Goal: Task Accomplishment & Management: Manage account settings

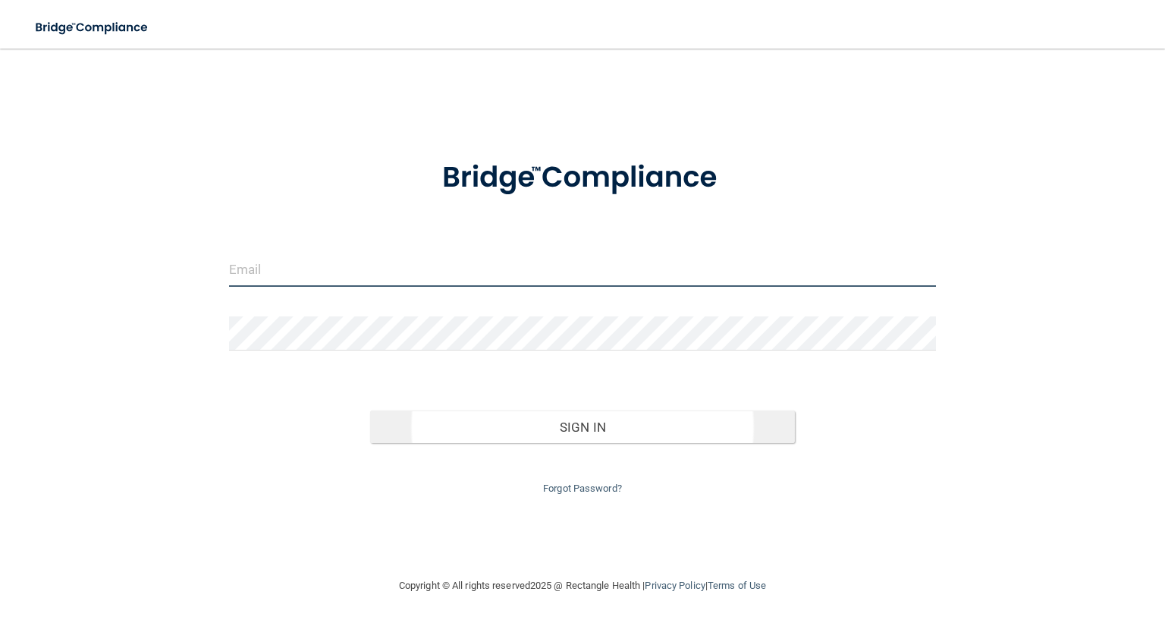
type input "[EMAIL_ADDRESS][DOMAIN_NAME]"
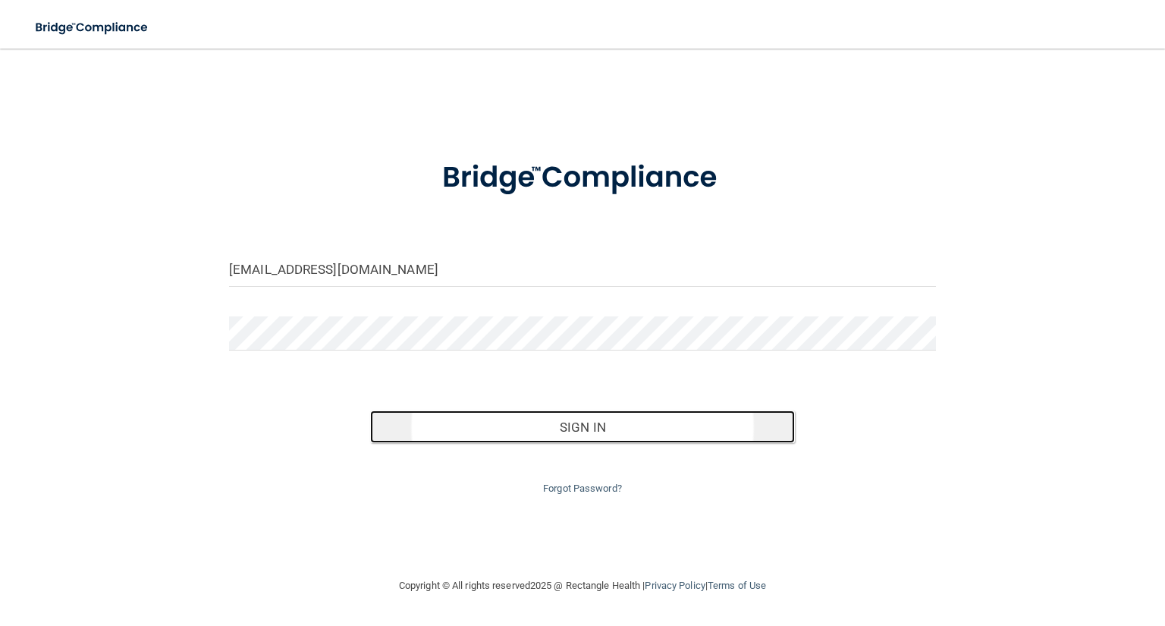
click at [491, 435] on button "Sign In" at bounding box center [582, 426] width 424 height 33
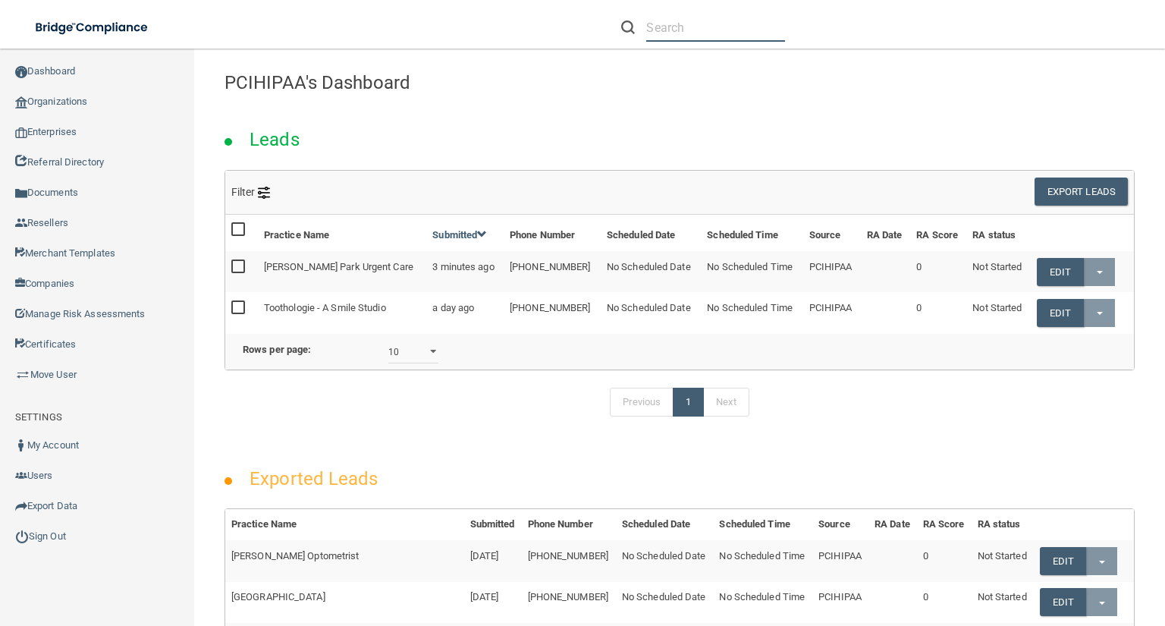
click at [664, 30] on input "text" at bounding box center [715, 28] width 139 height 28
paste input "[PERSON_NAME][EMAIL_ADDRESS][PERSON_NAME][DOMAIN_NAME]"
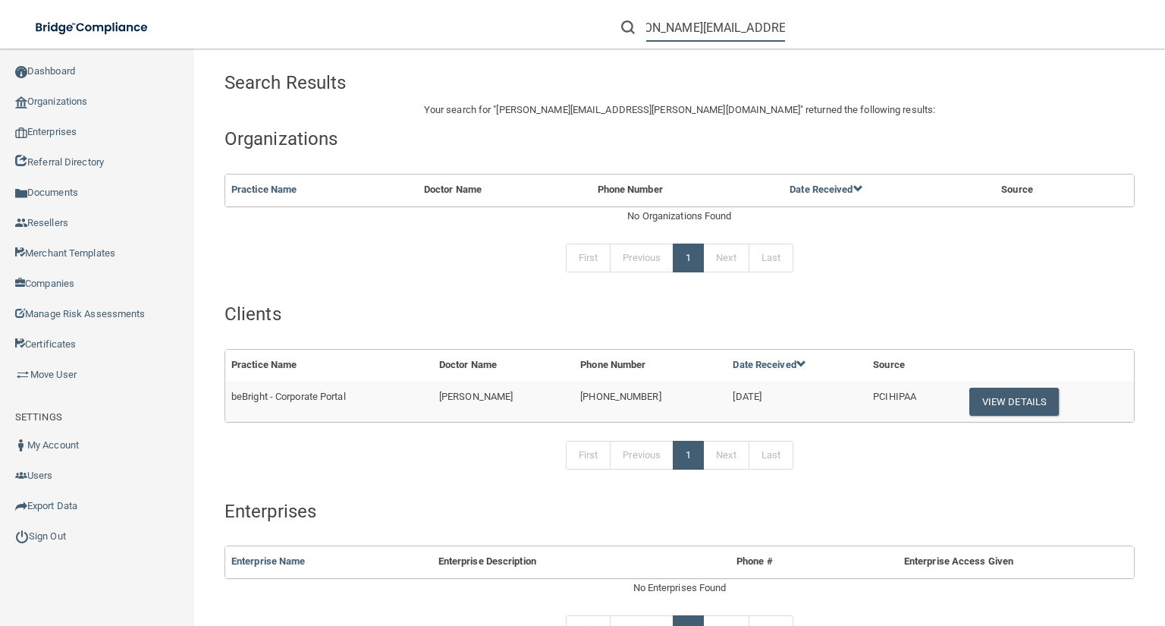
type input "[PERSON_NAME][EMAIL_ADDRESS][PERSON_NAME][DOMAIN_NAME]"
click at [1009, 406] on button "View Details" at bounding box center [1013, 402] width 89 height 28
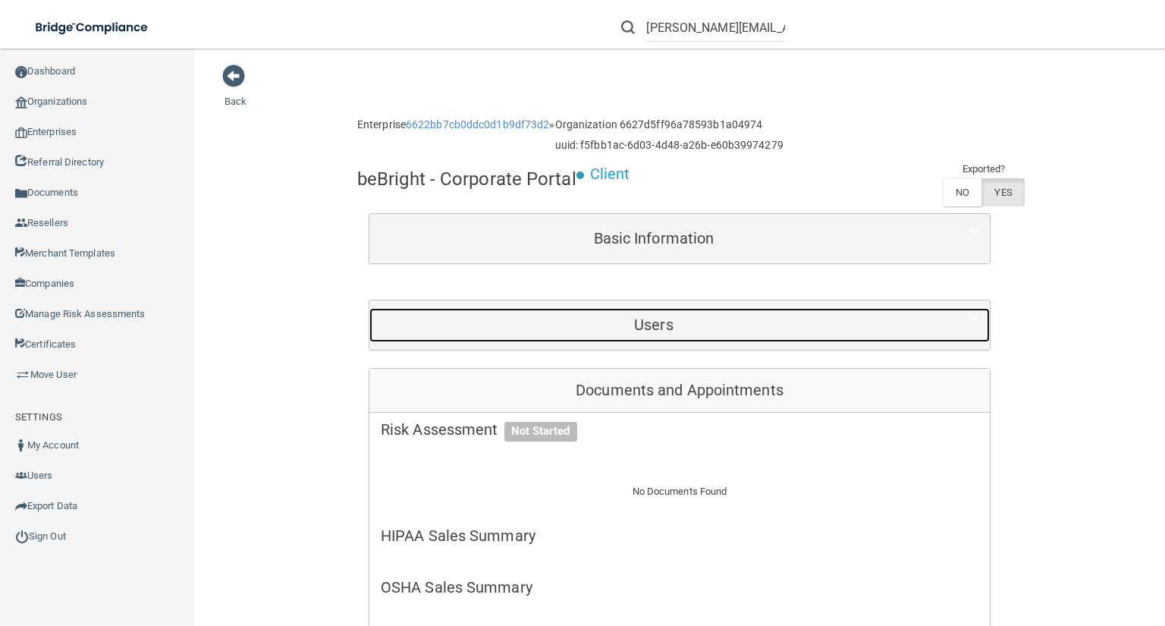
click at [607, 325] on h5 "Users" at bounding box center [654, 324] width 546 height 17
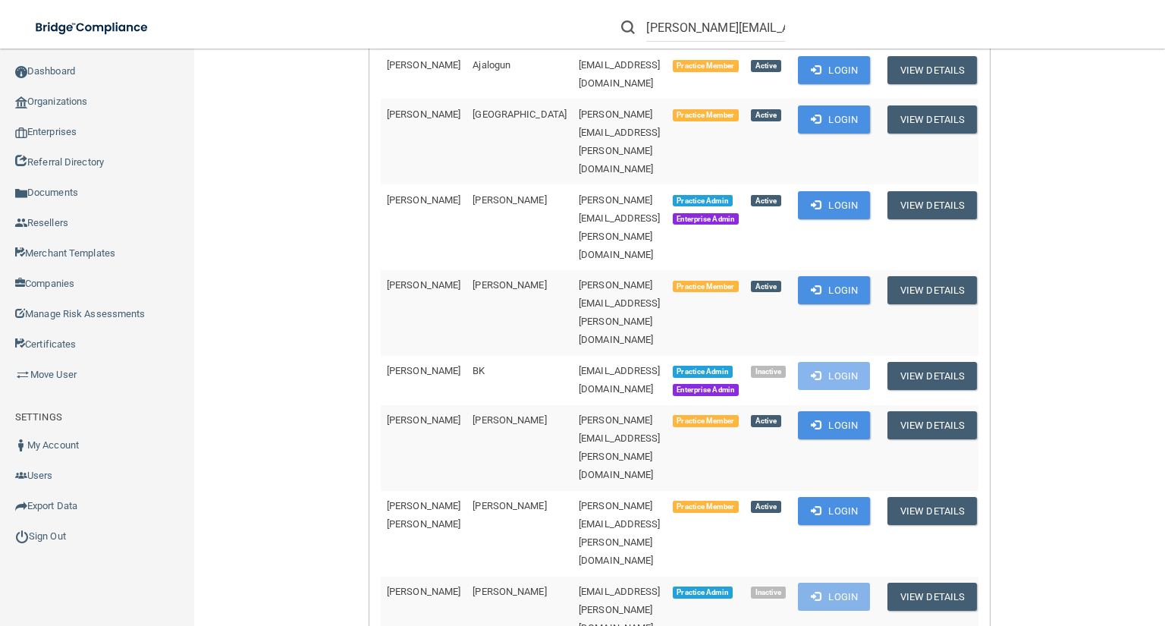
scroll to position [485, 0]
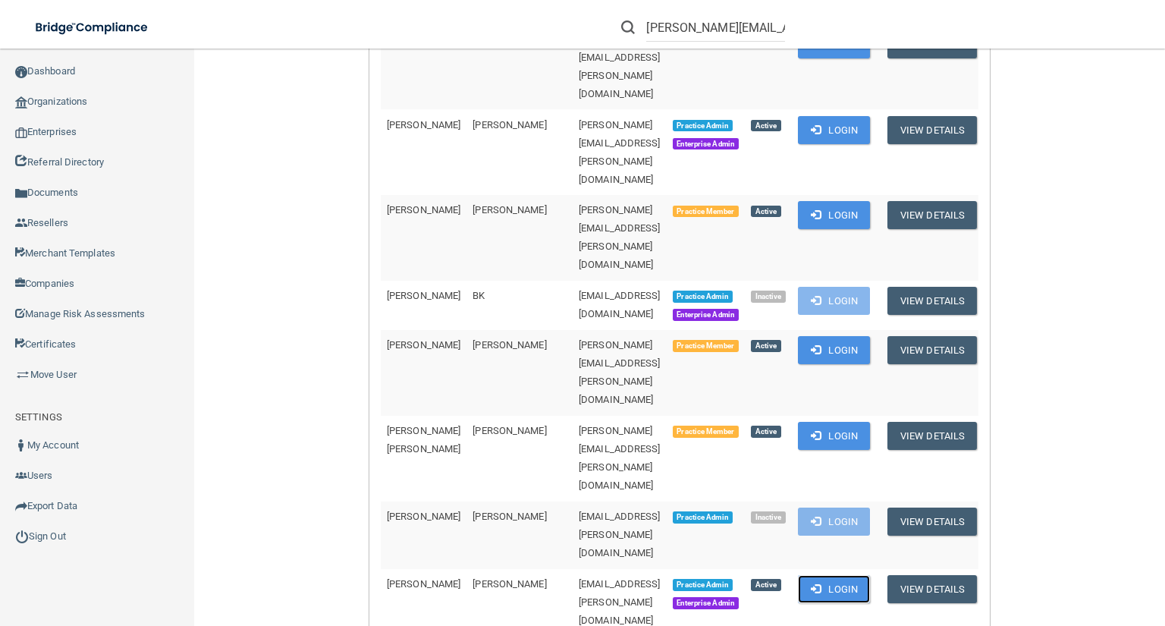
click at [837, 575] on button "Login" at bounding box center [834, 589] width 72 height 28
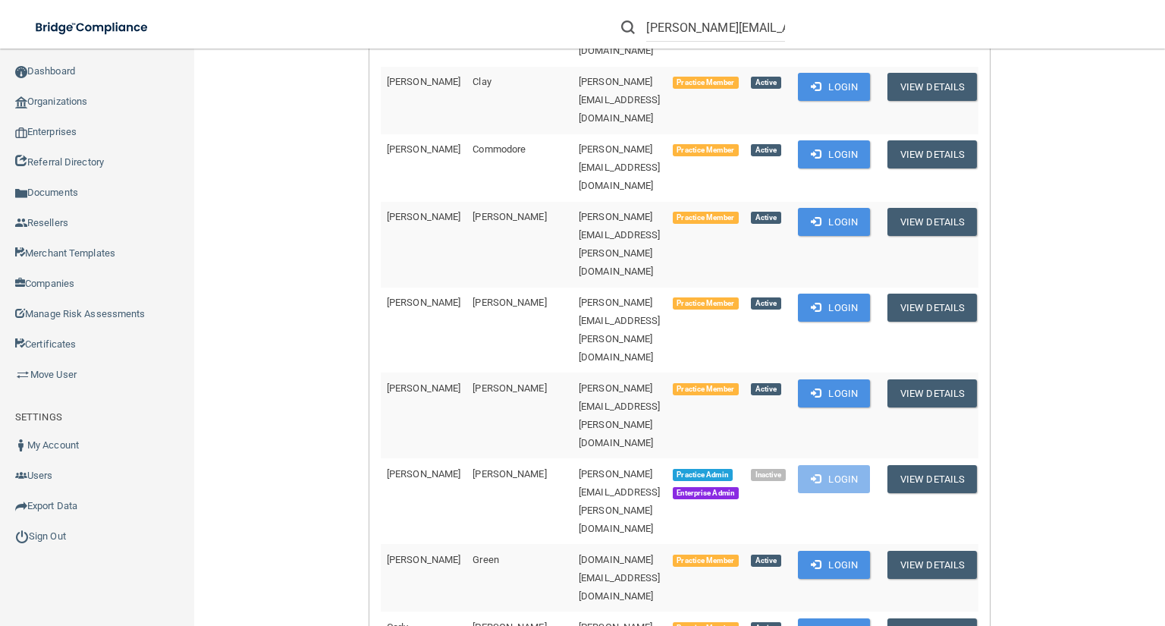
scroll to position [1092, 0]
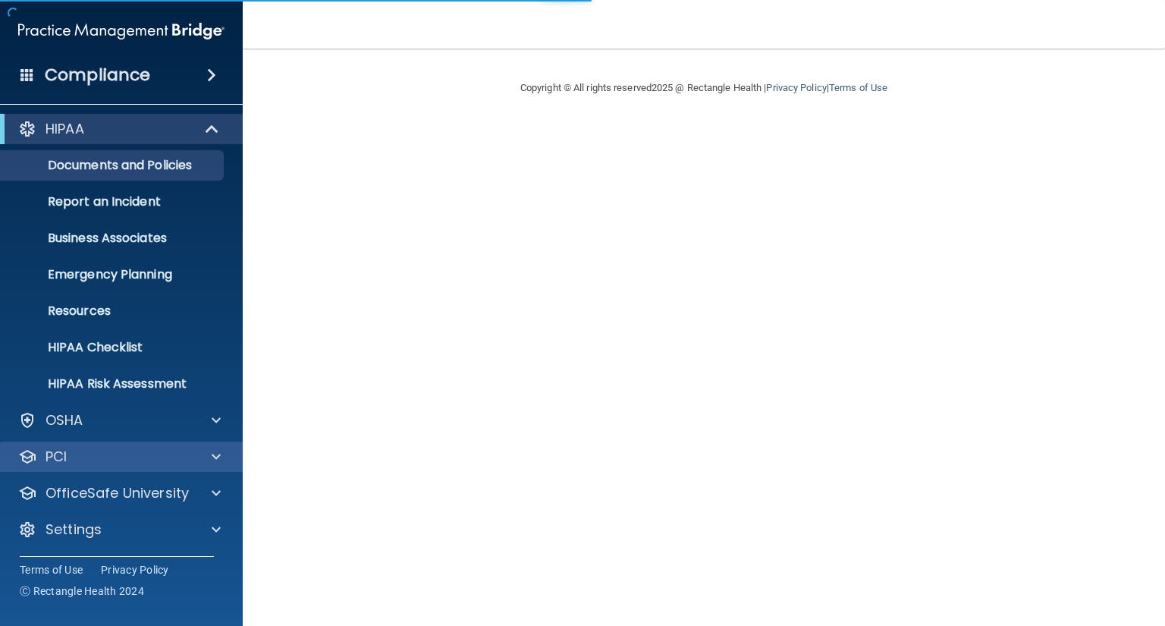
scroll to position [3, 0]
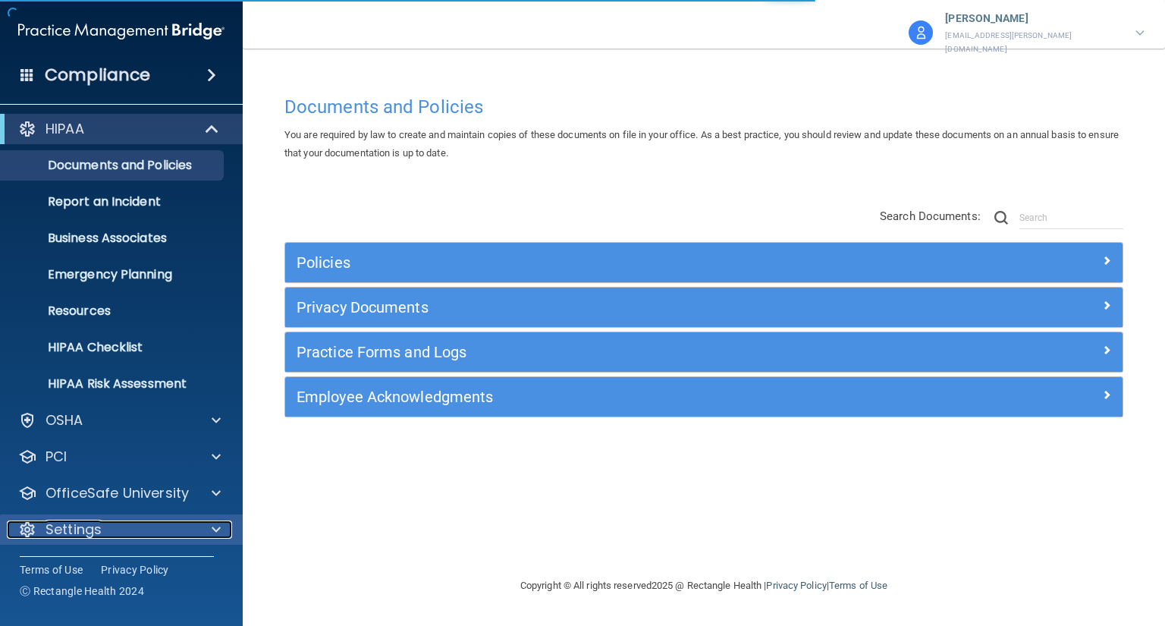
click at [173, 525] on div "Settings" at bounding box center [101, 529] width 188 height 18
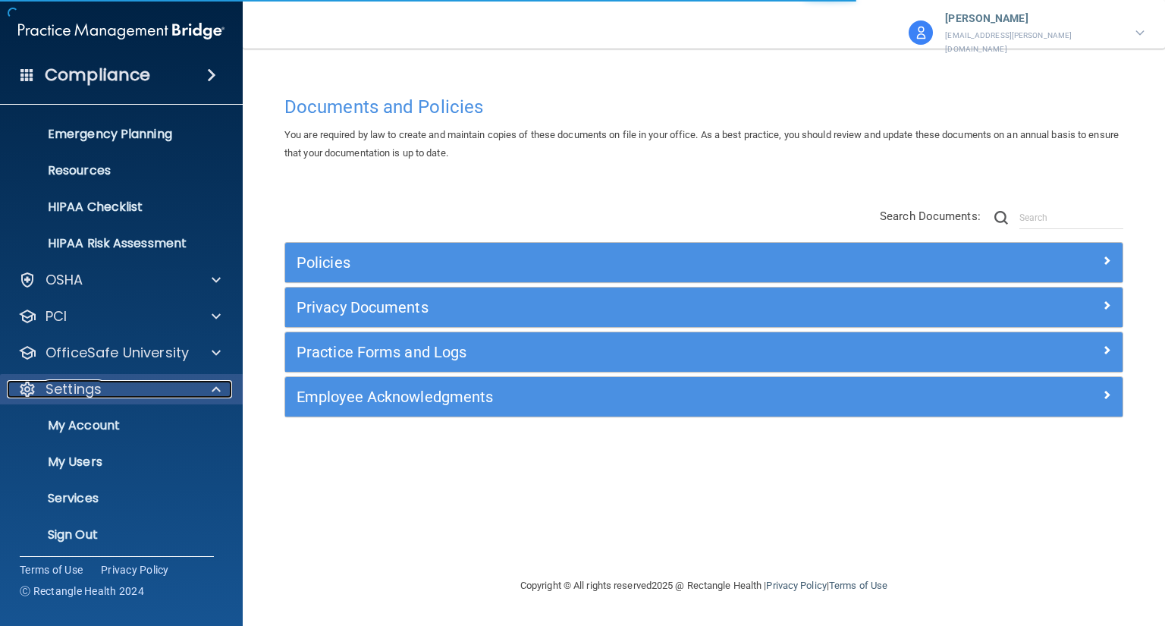
scroll to position [149, 0]
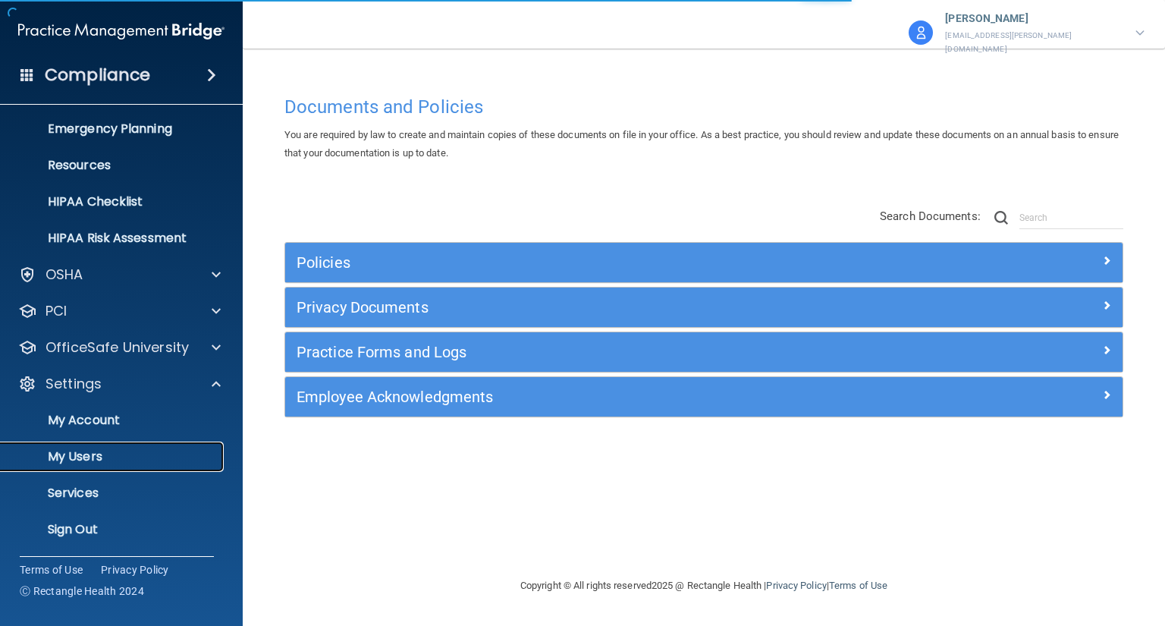
click at [140, 463] on p "My Users" at bounding box center [113, 456] width 207 height 15
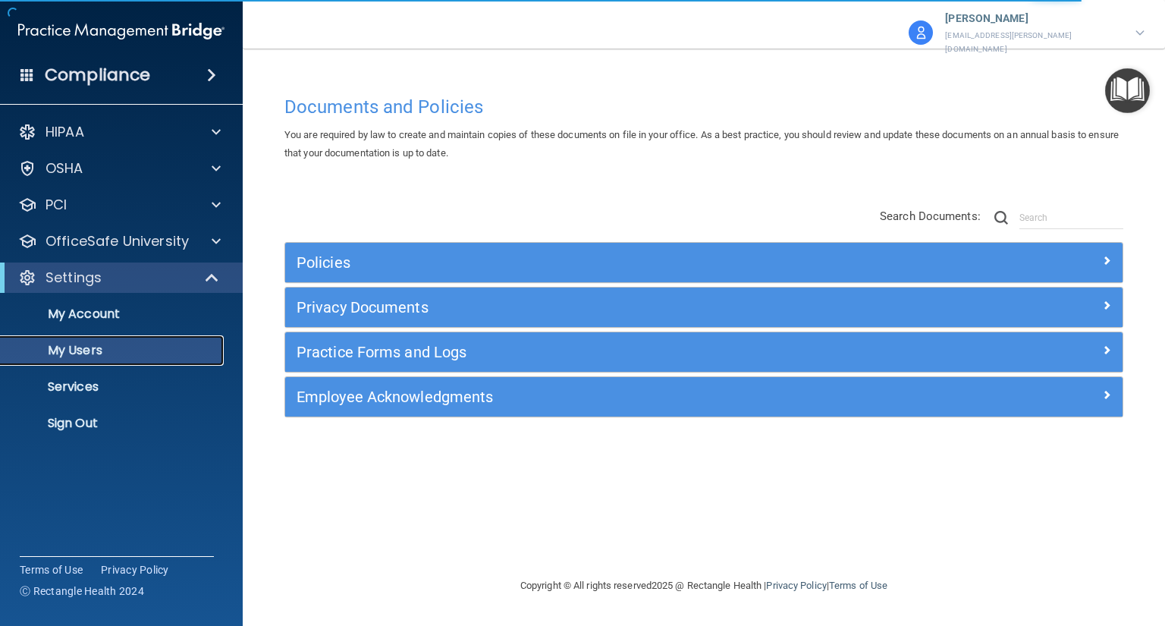
select select "20"
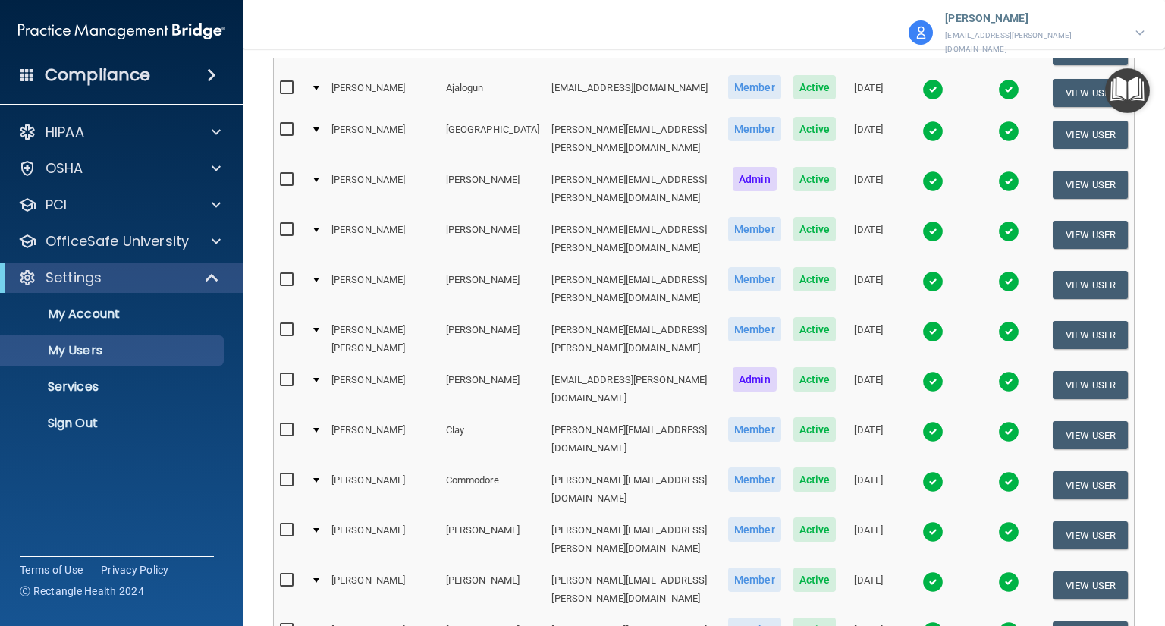
scroll to position [629, 0]
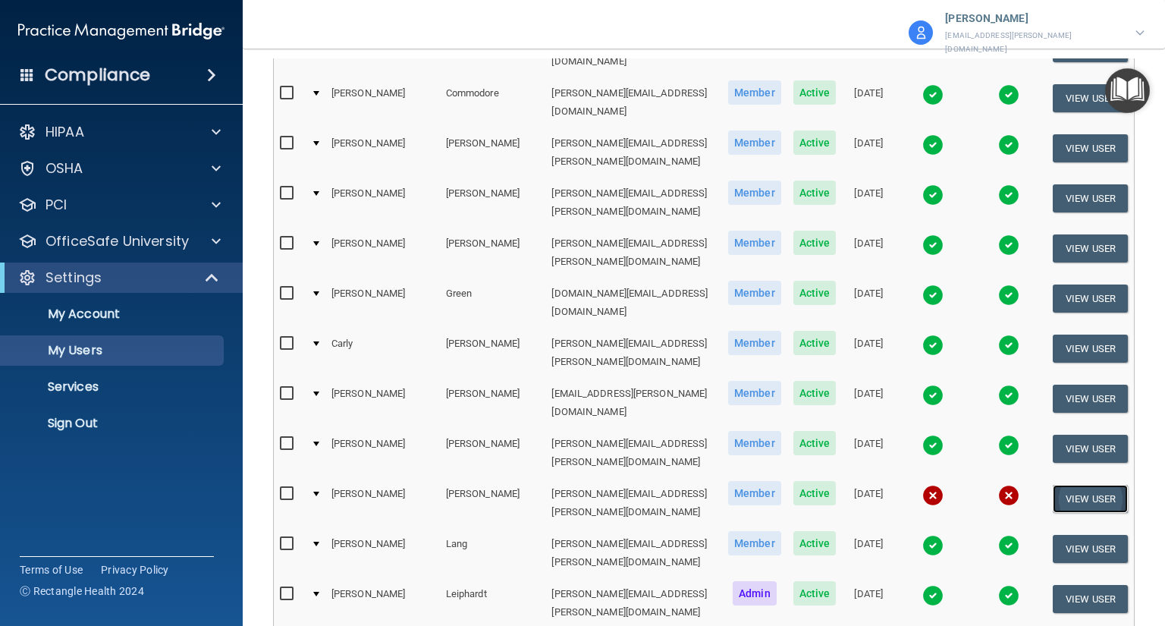
click at [1059, 485] on button "View User" at bounding box center [1090, 499] width 75 height 28
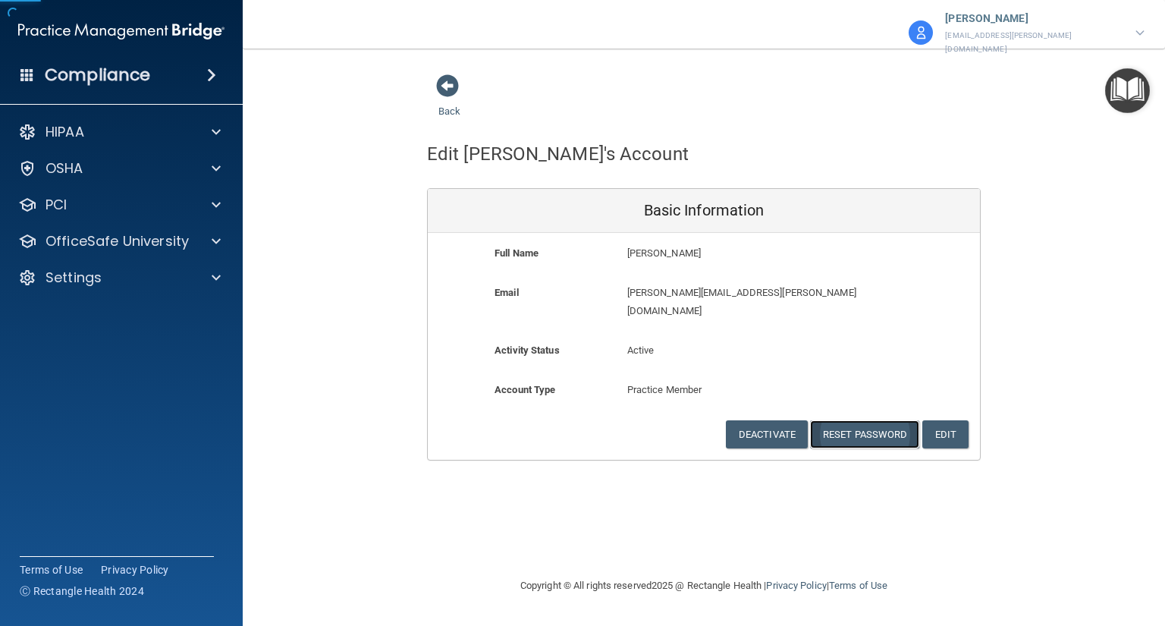
click at [855, 420] on button "Reset Password" at bounding box center [864, 434] width 109 height 28
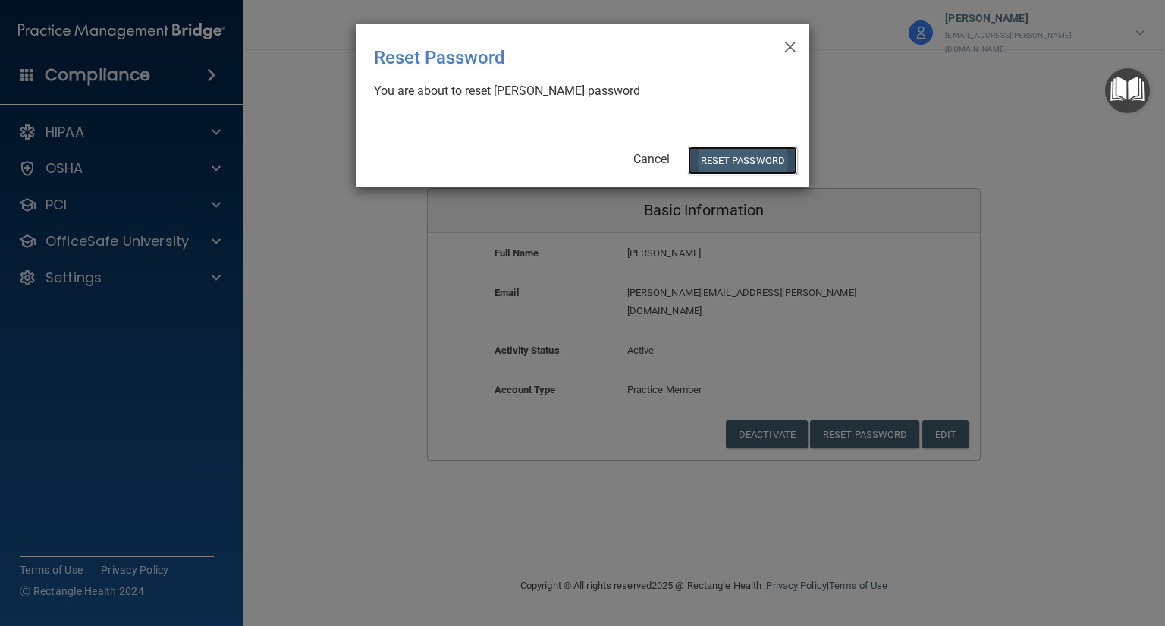
click at [749, 164] on button "Reset Password" at bounding box center [742, 160] width 109 height 28
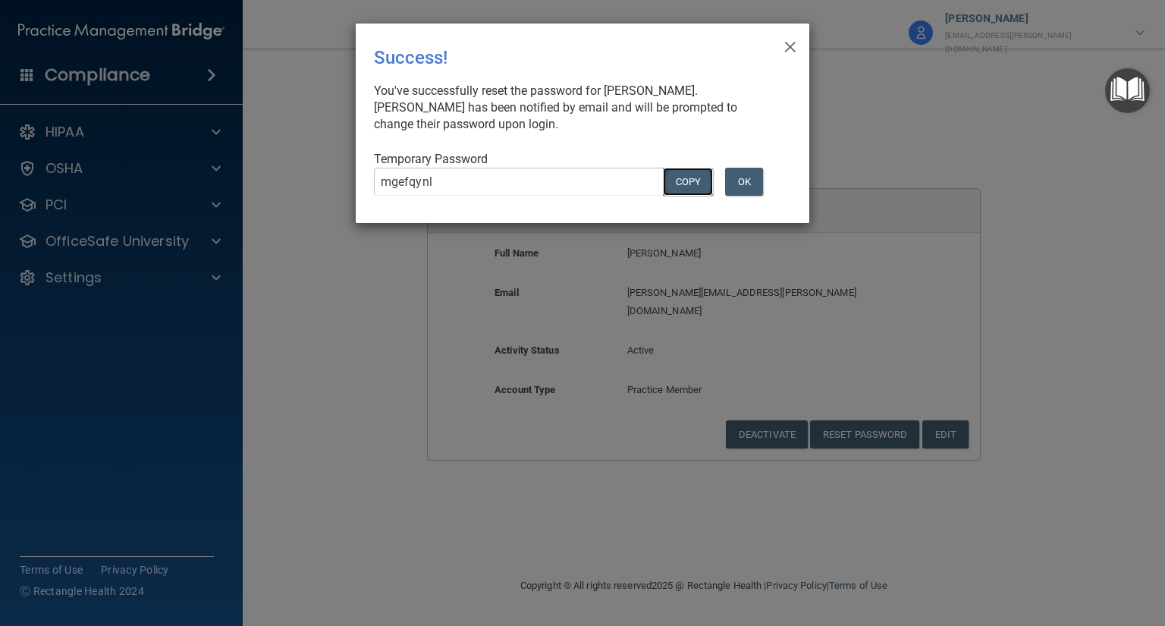
click at [704, 188] on button "COPY" at bounding box center [688, 182] width 50 height 28
click at [679, 185] on button "Copy" at bounding box center [688, 182] width 50 height 28
click at [748, 182] on button "OK" at bounding box center [744, 182] width 38 height 28
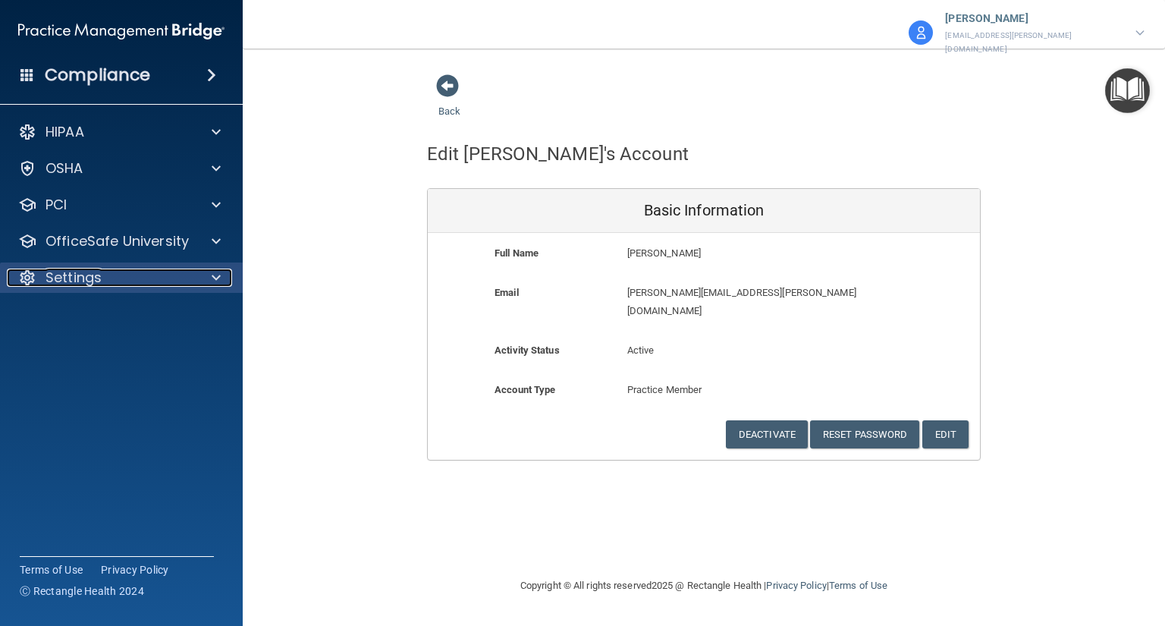
click at [135, 275] on div "Settings" at bounding box center [101, 277] width 188 height 18
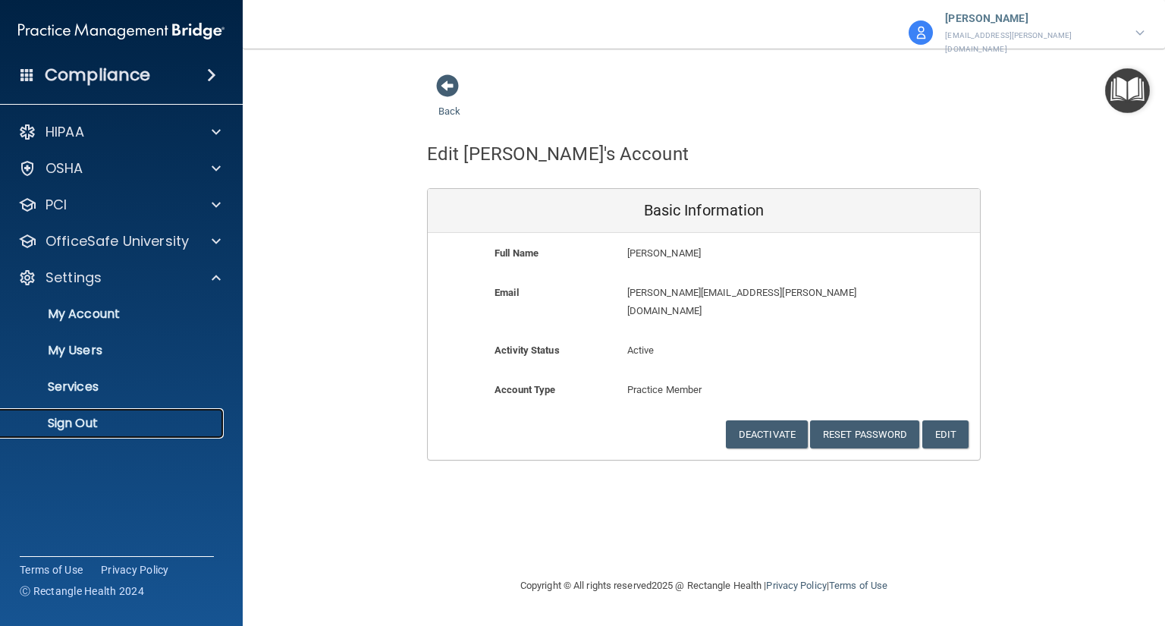
click at [146, 413] on link "Sign Out" at bounding box center [104, 423] width 239 height 30
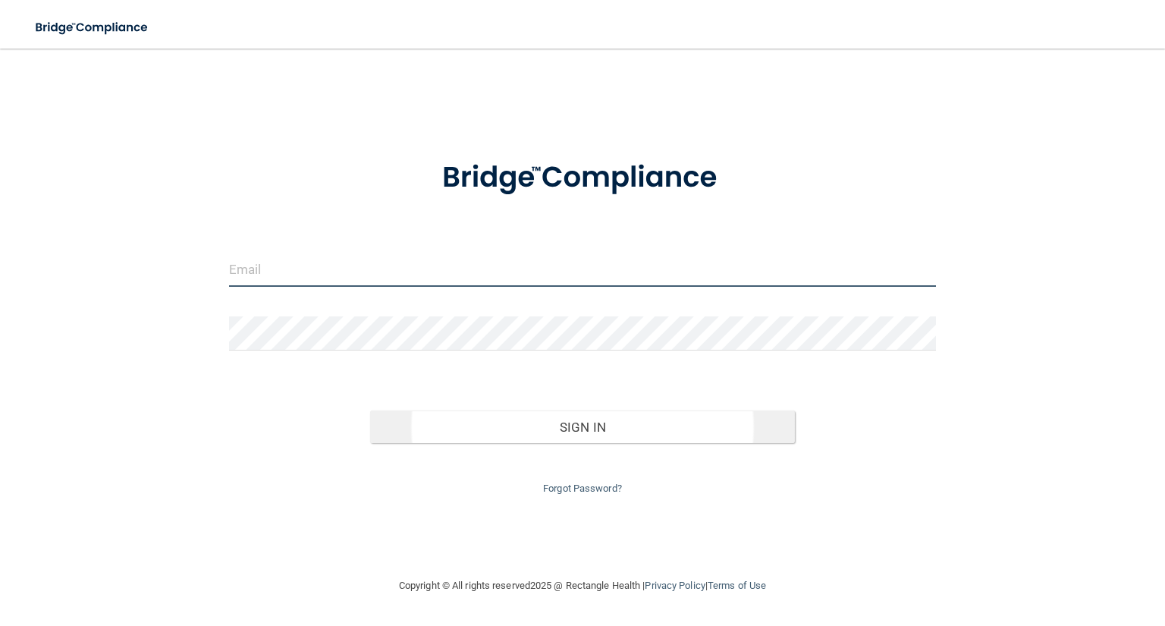
type input "[EMAIL_ADDRESS][DOMAIN_NAME]"
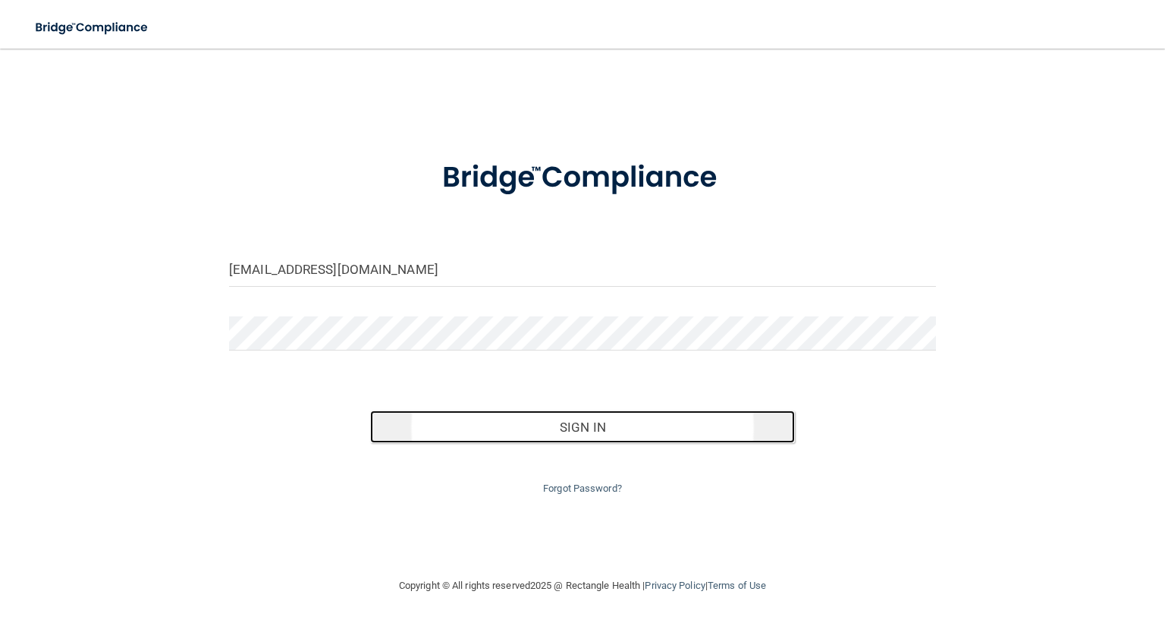
click at [619, 423] on button "Sign In" at bounding box center [582, 426] width 424 height 33
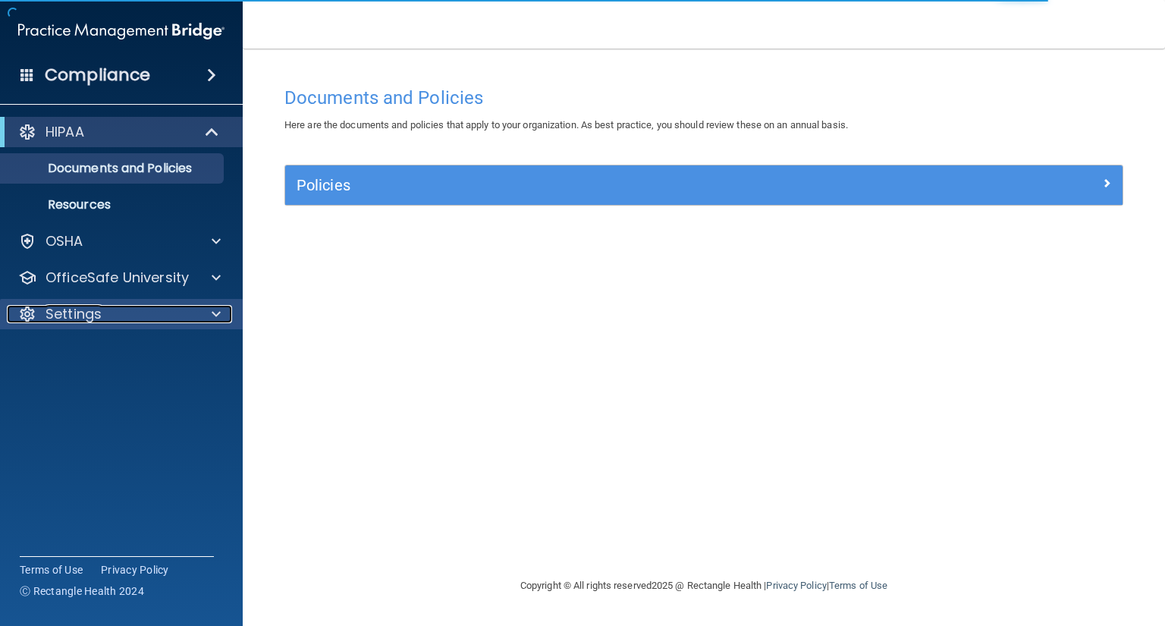
click at [79, 315] on p "Settings" at bounding box center [73, 314] width 56 height 18
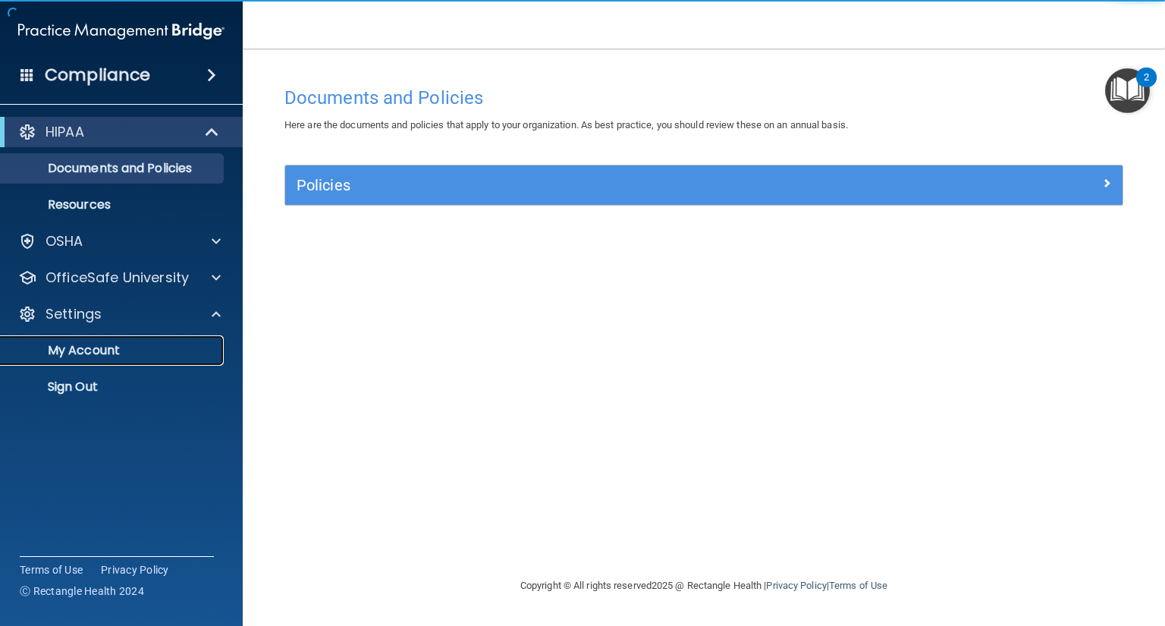
click at [120, 352] on p "My Account" at bounding box center [113, 350] width 207 height 15
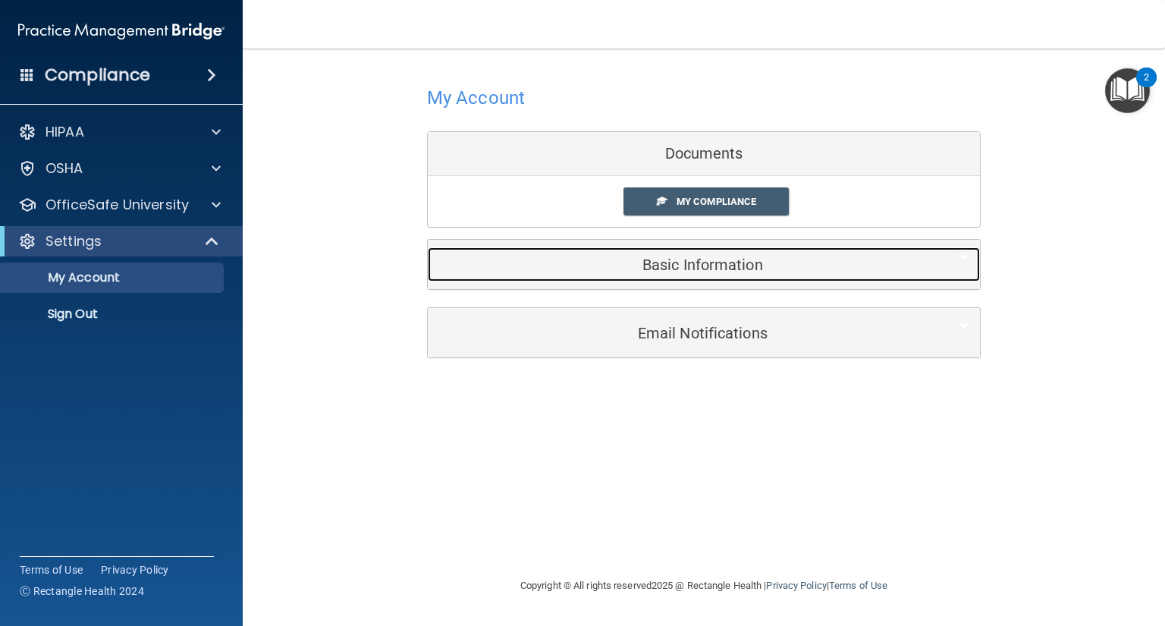
click at [595, 273] on div "Basic Information" at bounding box center [681, 264] width 506 height 34
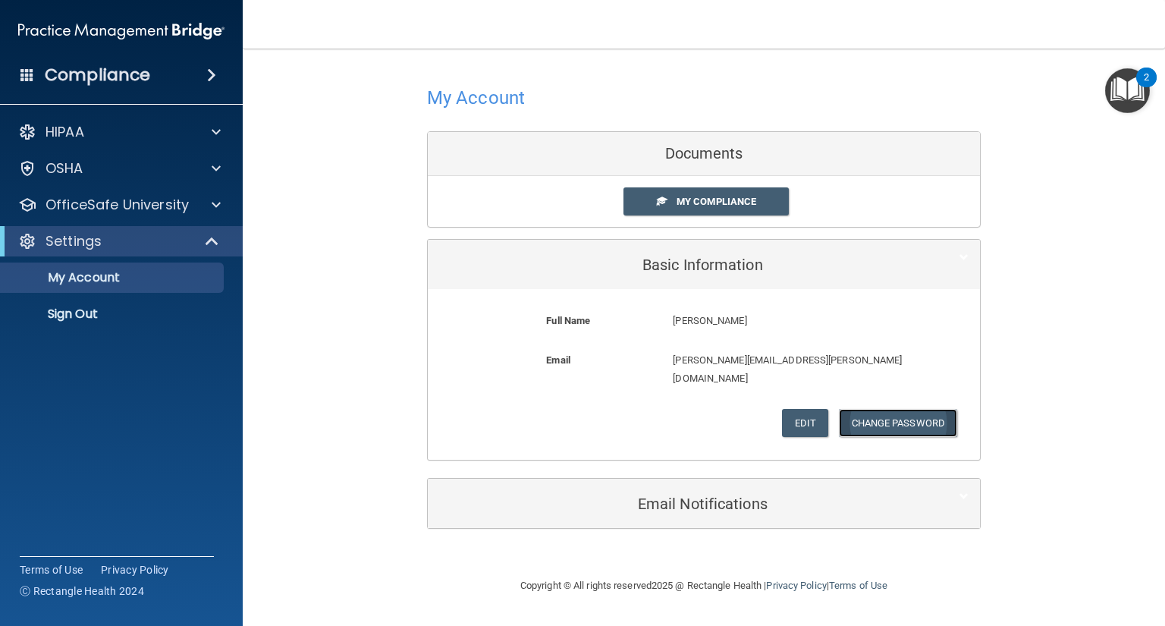
click at [912, 409] on button "Change Password" at bounding box center [898, 423] width 119 height 28
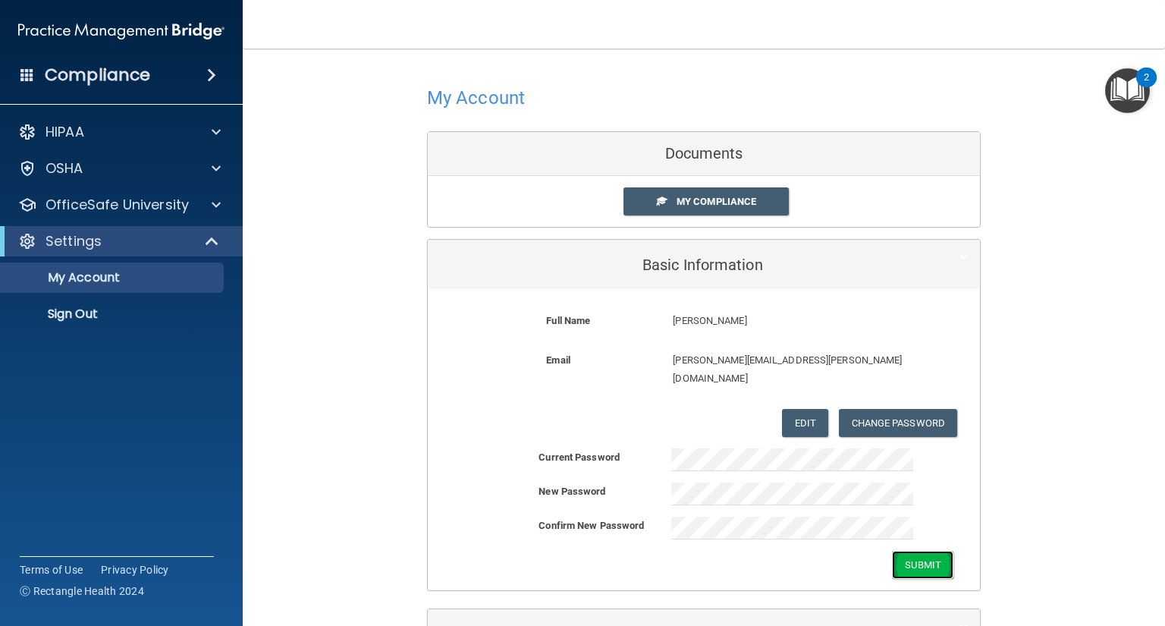
click at [910, 555] on button "Submit" at bounding box center [922, 565] width 61 height 28
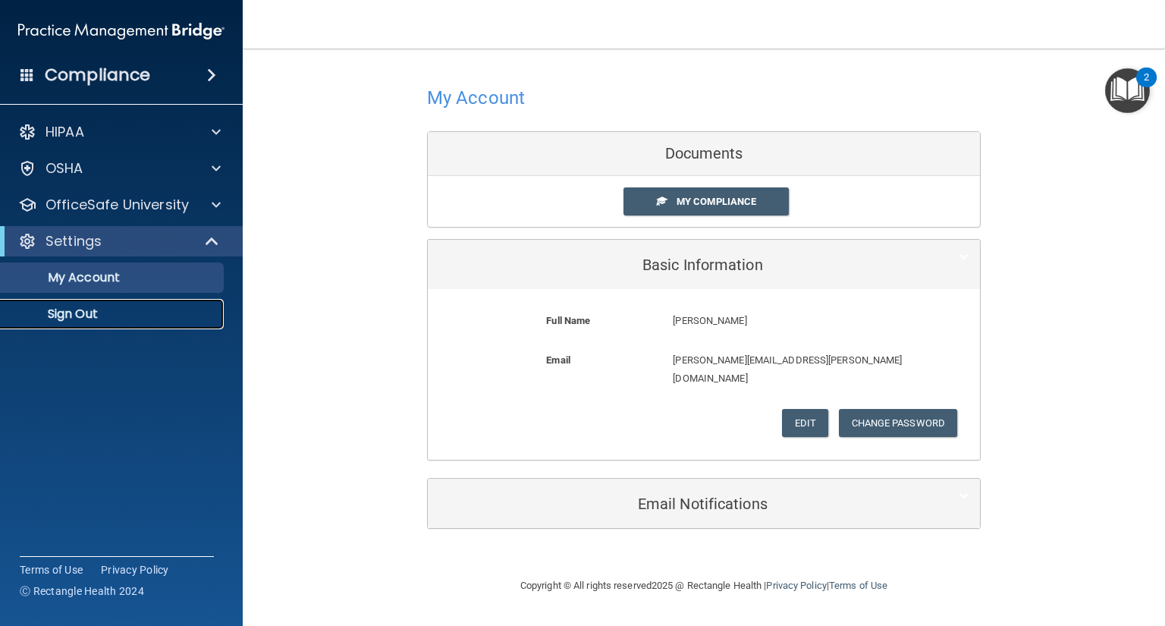
click at [193, 303] on link "Sign Out" at bounding box center [104, 314] width 239 height 30
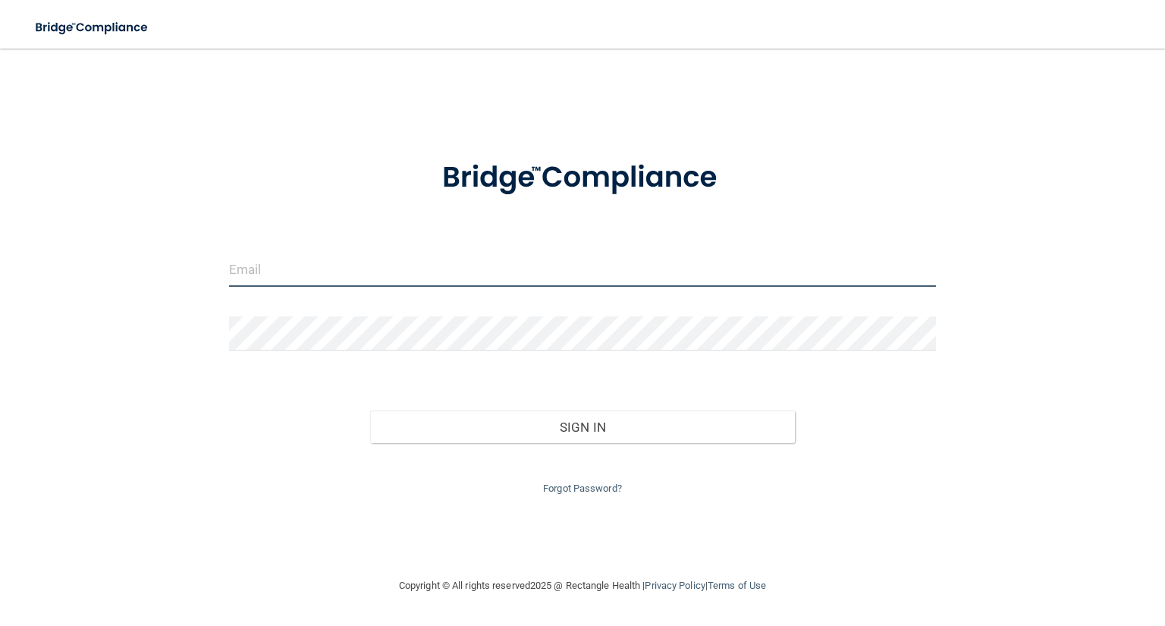
type input "[EMAIL_ADDRESS][DOMAIN_NAME]"
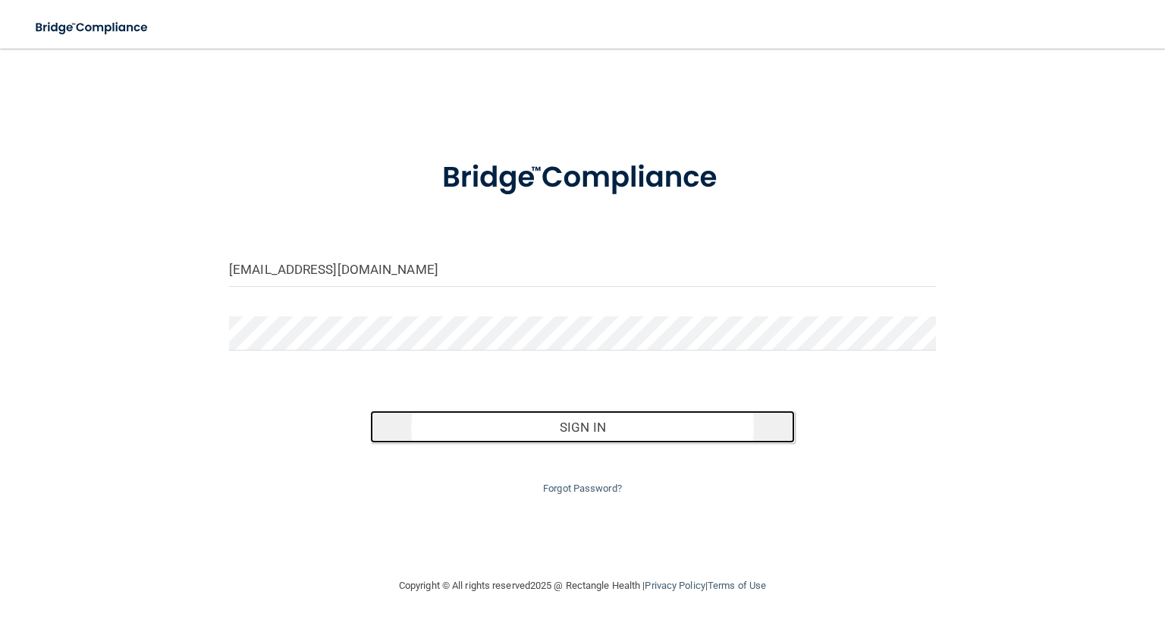
click at [450, 431] on button "Sign In" at bounding box center [582, 426] width 424 height 33
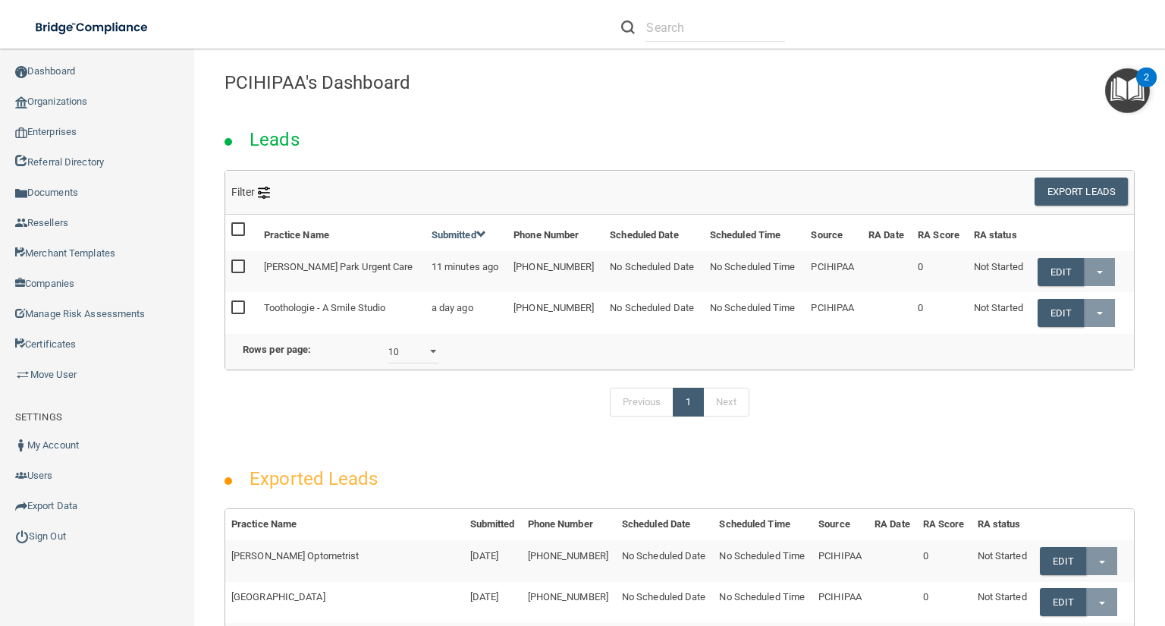
click at [372, 485] on h2 "Exported Leads" at bounding box center [313, 478] width 158 height 42
